Goal: Task Accomplishment & Management: Manage account settings

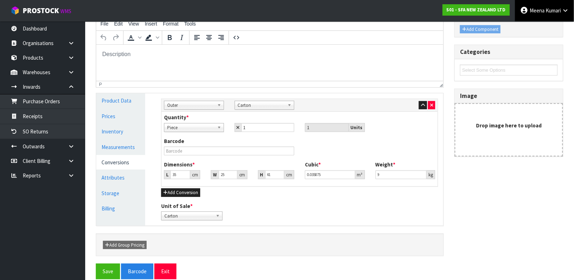
scroll to position [123, 0]
click at [563, 6] on link "[PERSON_NAME]" at bounding box center [544, 10] width 59 height 21
click at [551, 32] on link "Logout" at bounding box center [546, 28] width 56 height 10
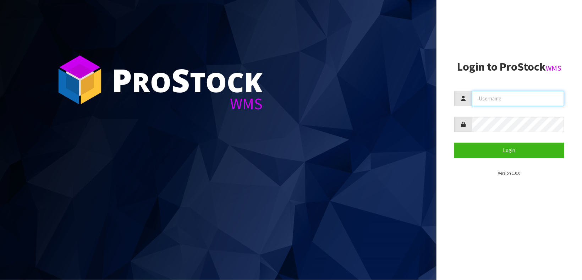
click at [517, 96] on input "text" at bounding box center [518, 98] width 92 height 15
type input "KARLENE"
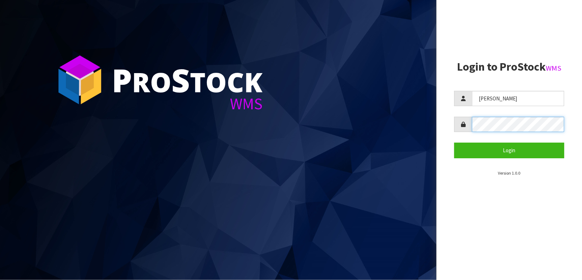
click at [454, 143] on button "Login" at bounding box center [509, 150] width 110 height 15
